Goal: Find specific page/section: Find specific page/section

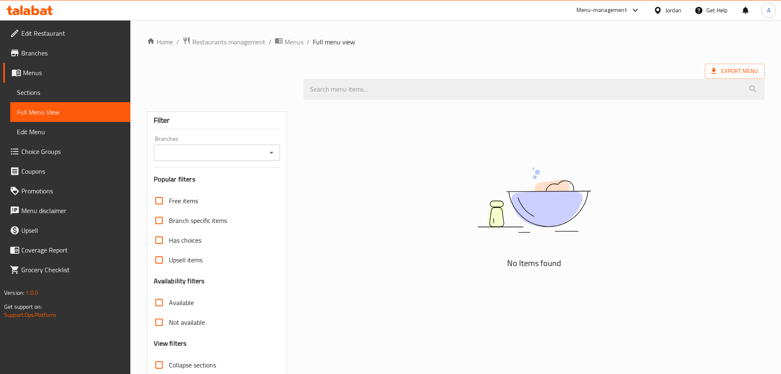
click at [661, 10] on icon at bounding box center [658, 10] width 9 height 9
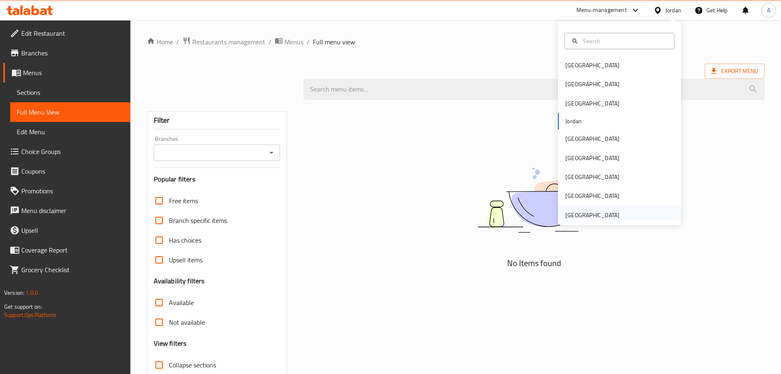
click at [583, 211] on div "[GEOGRAPHIC_DATA]" at bounding box center [592, 214] width 54 height 9
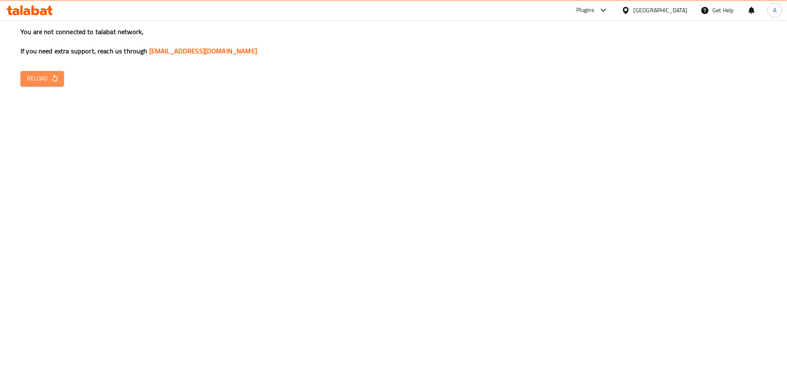
click at [52, 74] on icon "button" at bounding box center [55, 78] width 8 height 8
click at [43, 82] on span "Reload" at bounding box center [42, 78] width 30 height 10
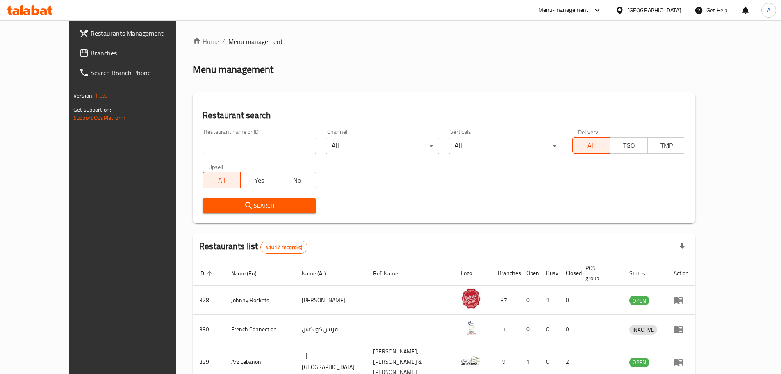
click at [91, 51] on span "Branches" at bounding box center [142, 53] width 103 height 10
